Goal: Navigation & Orientation: Find specific page/section

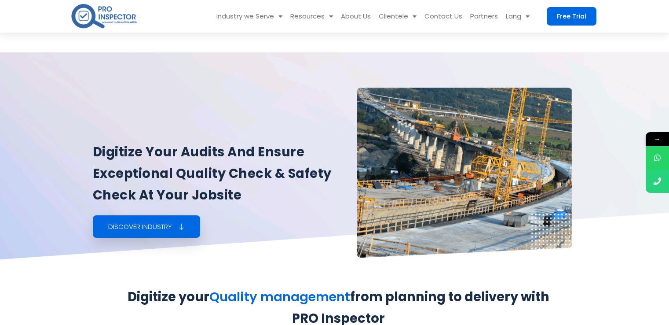
scroll to position [1068, 0]
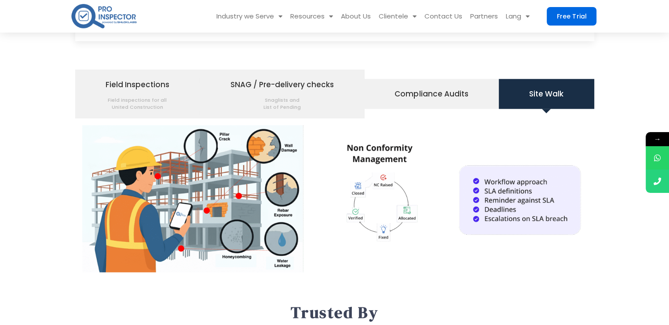
click at [105, 15] on img at bounding box center [103, 16] width 67 height 28
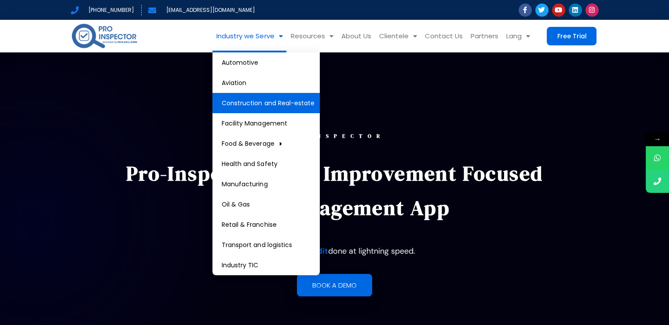
click at [271, 101] on link "Construction and Real-estate" at bounding box center [266, 103] width 107 height 20
